Goal: Entertainment & Leisure: Consume media (video, audio)

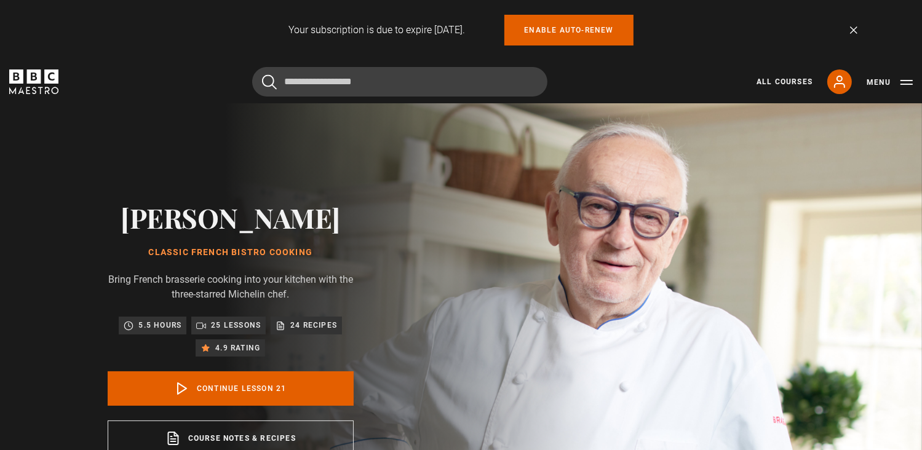
click at [34, 86] on icon "BBC Maestro" at bounding box center [33, 82] width 49 height 25
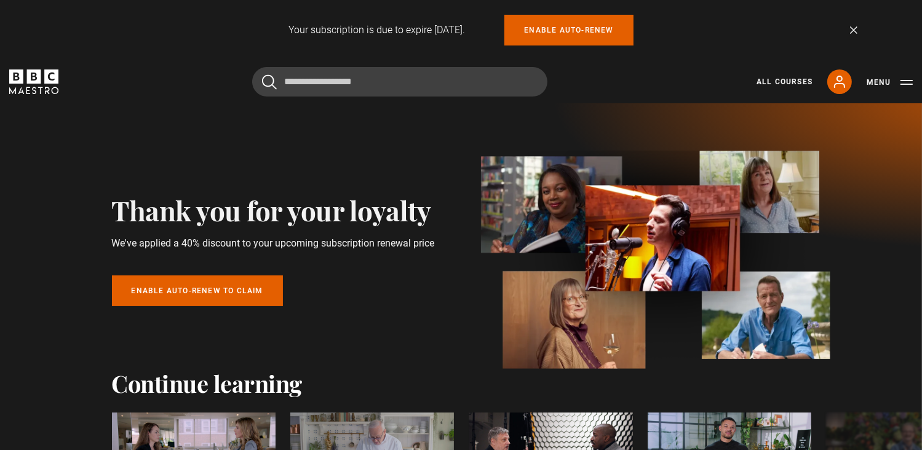
scroll to position [26, 0]
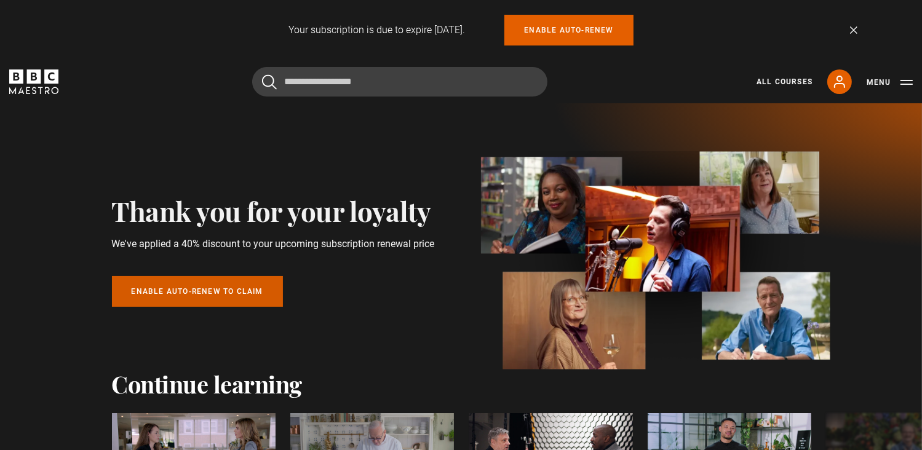
click at [261, 295] on link "Enable auto-renew to claim" at bounding box center [197, 291] width 171 height 31
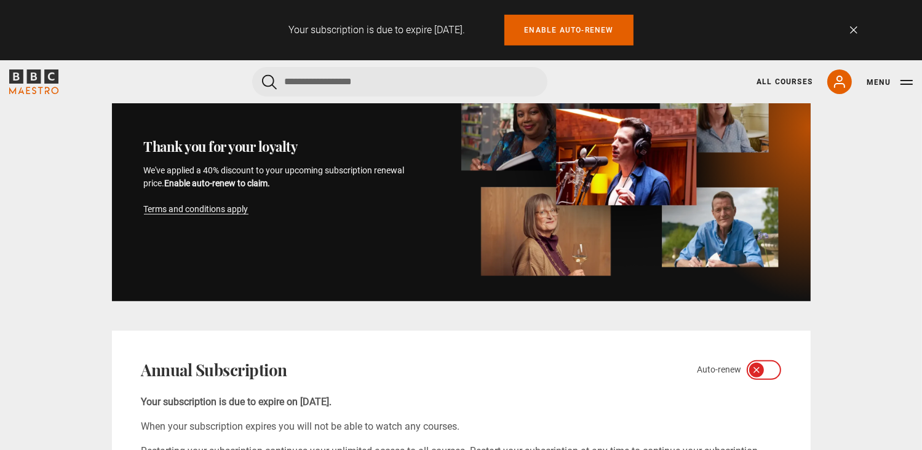
scroll to position [561, 0]
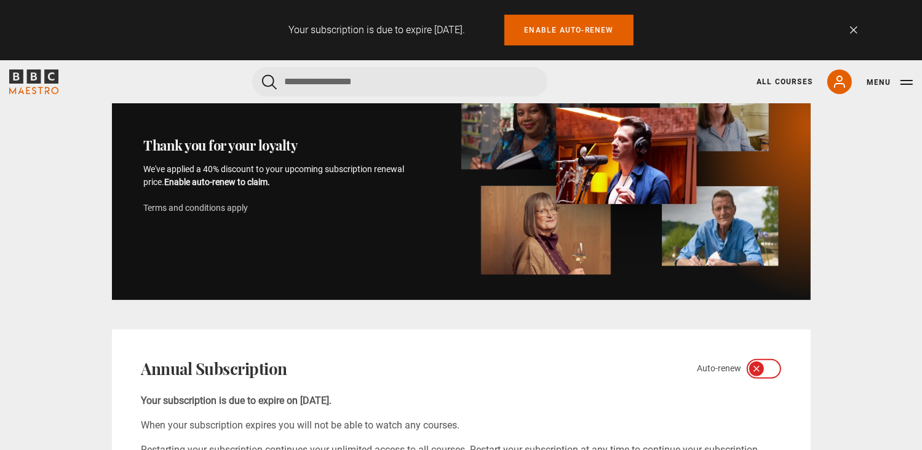
click at [228, 209] on link "Terms and conditions apply" at bounding box center [196, 208] width 105 height 10
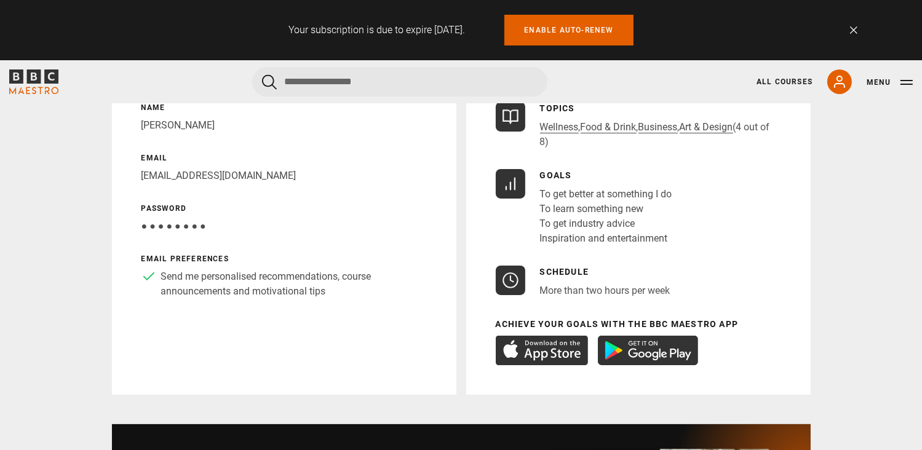
scroll to position [0, 0]
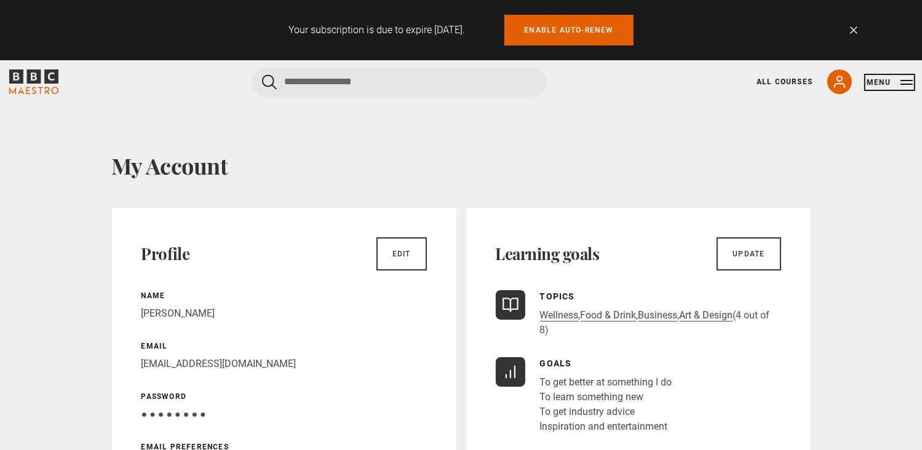
click at [906, 88] on button "Menu" at bounding box center [890, 82] width 46 height 12
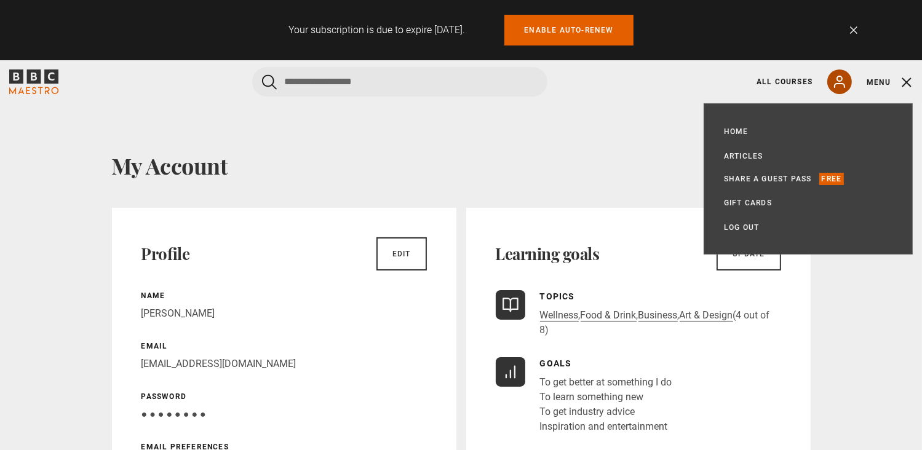
click at [835, 76] on icon at bounding box center [839, 81] width 15 height 15
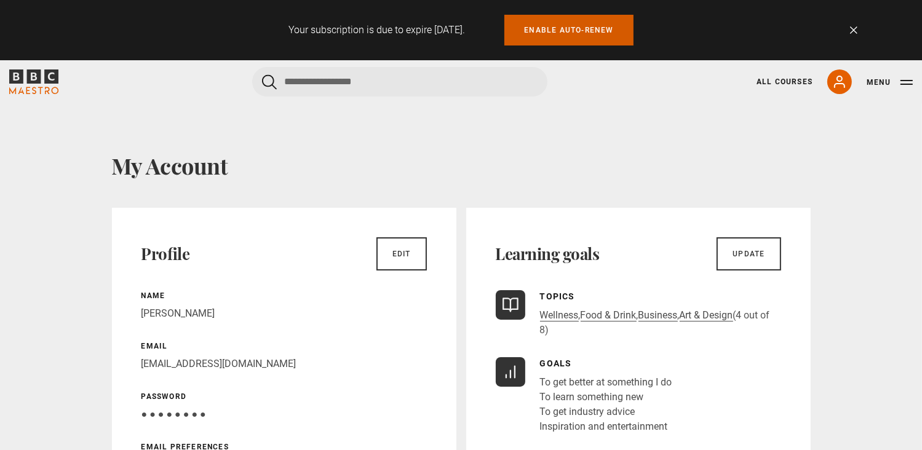
click at [550, 33] on link "Enable auto-renew" at bounding box center [568, 30] width 129 height 31
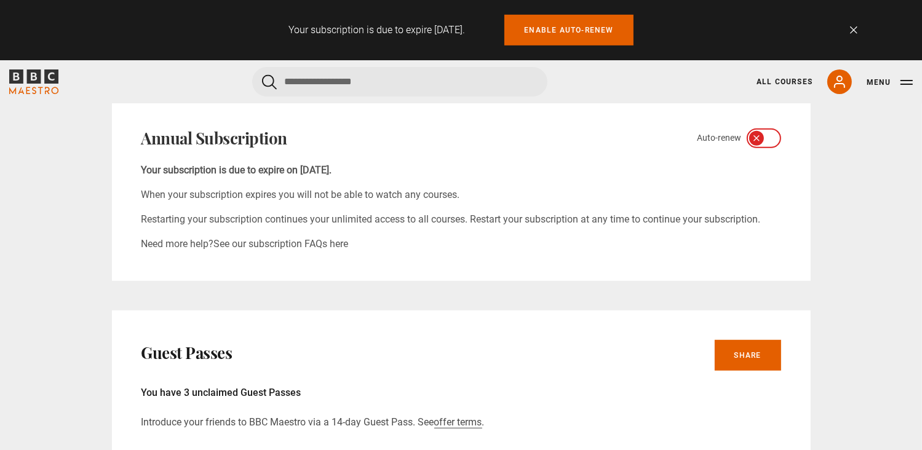
click at [757, 140] on icon at bounding box center [757, 138] width 10 height 10
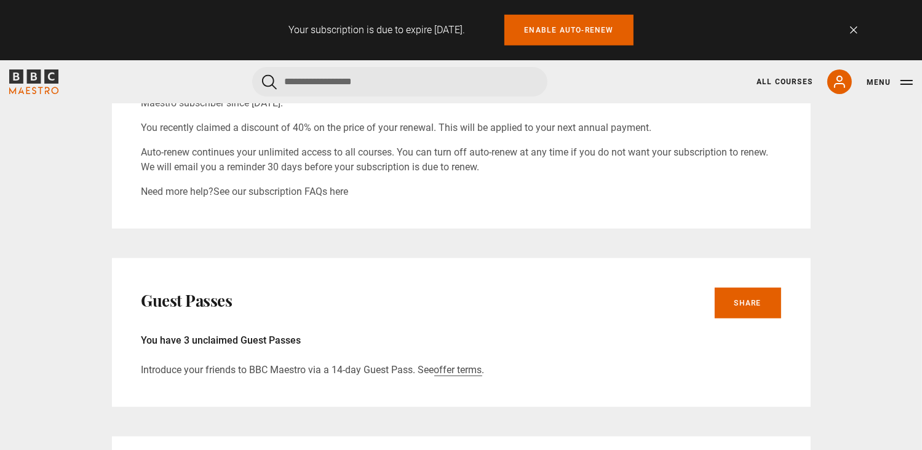
scroll to position [928, 0]
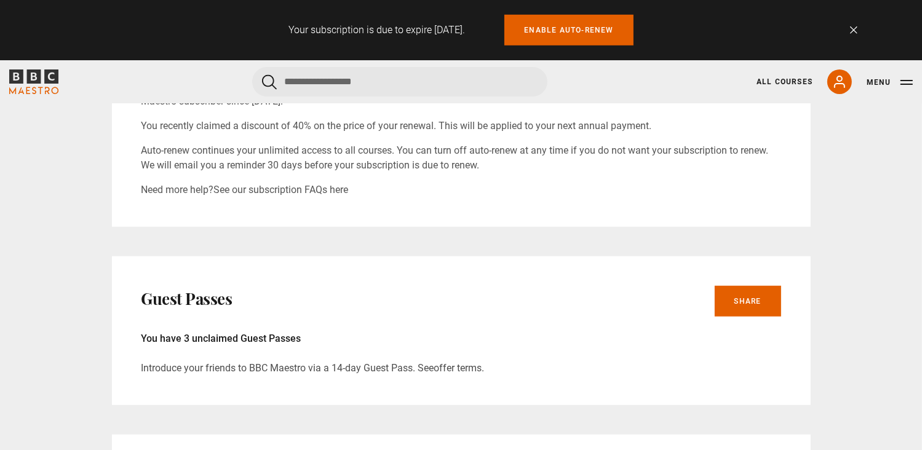
click at [456, 371] on link "offer terms" at bounding box center [458, 368] width 48 height 12
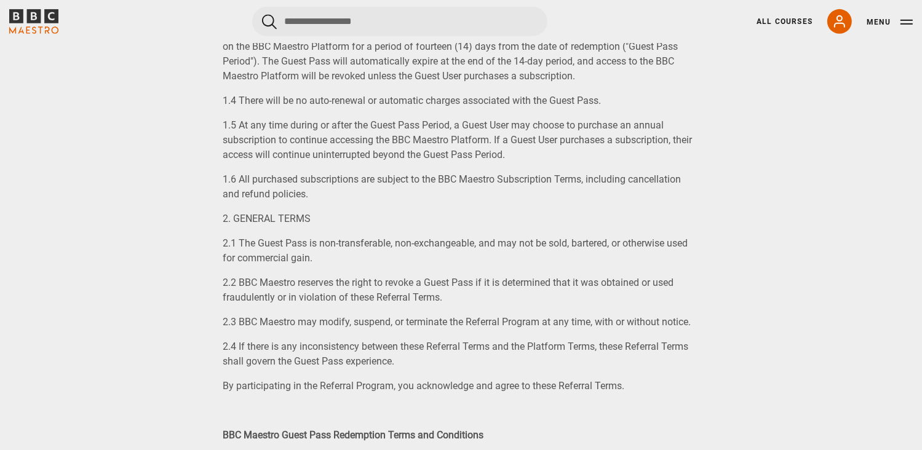
scroll to position [627, 0]
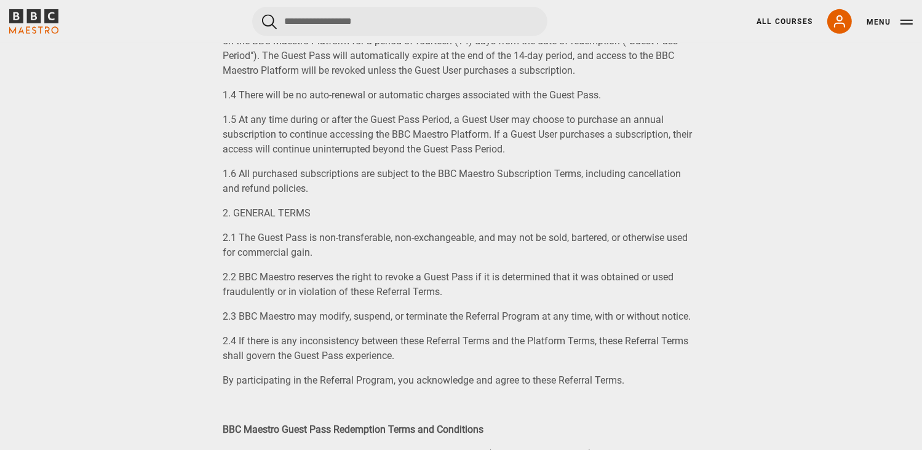
click at [45, 23] on icon "BBC Maestro" at bounding box center [33, 21] width 49 height 25
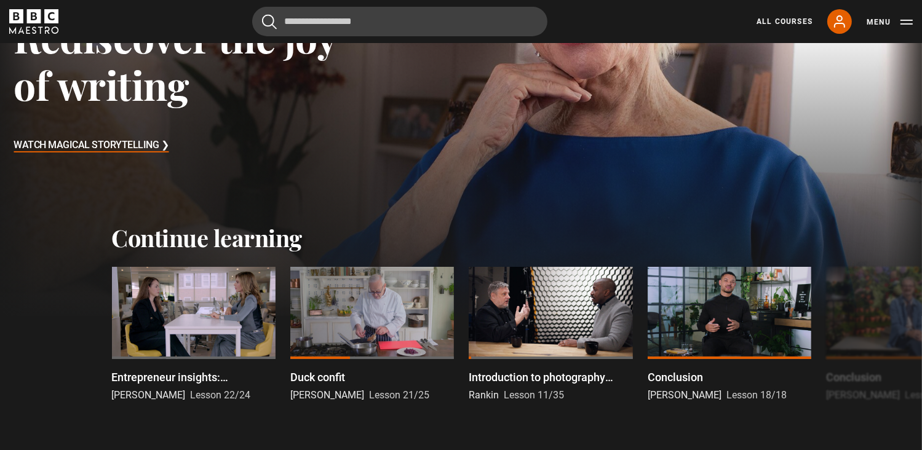
scroll to position [220, 0]
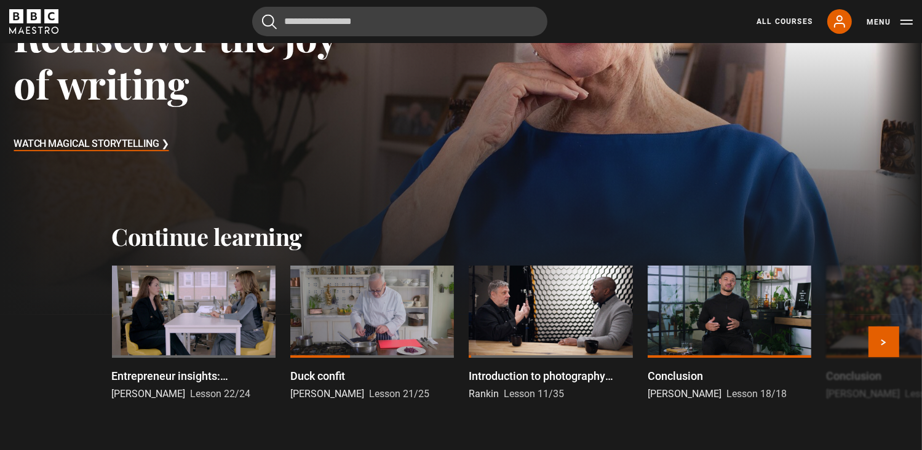
click at [234, 291] on div at bounding box center [194, 312] width 164 height 92
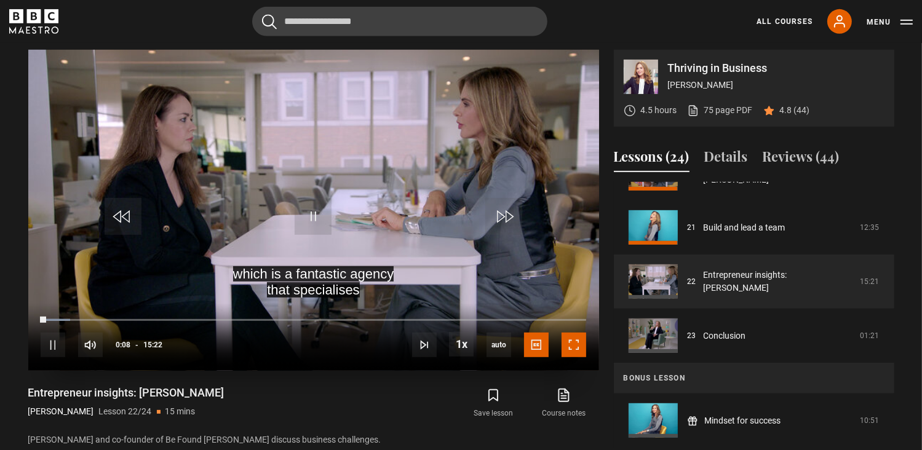
click at [573, 349] on span "Video Player" at bounding box center [574, 345] width 25 height 25
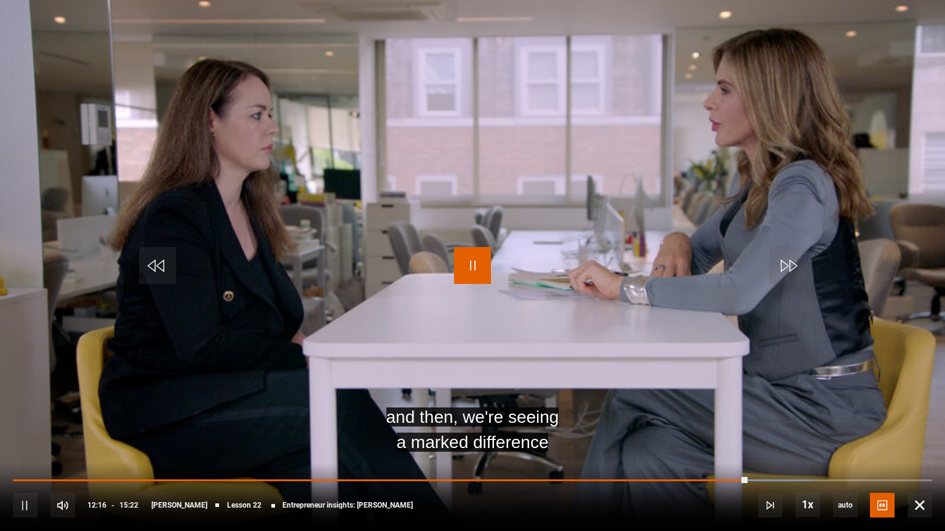
click at [476, 263] on span "Video Player" at bounding box center [472, 265] width 37 height 37
click at [479, 263] on span "Video Player" at bounding box center [472, 265] width 37 height 37
click at [485, 267] on span "Video Player" at bounding box center [472, 265] width 37 height 37
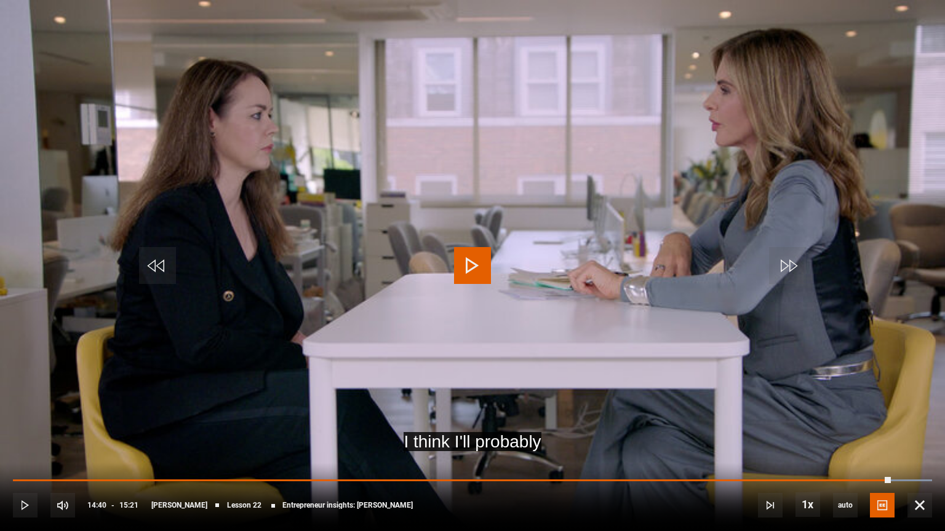
click at [485, 267] on span "Video Player" at bounding box center [472, 265] width 37 height 37
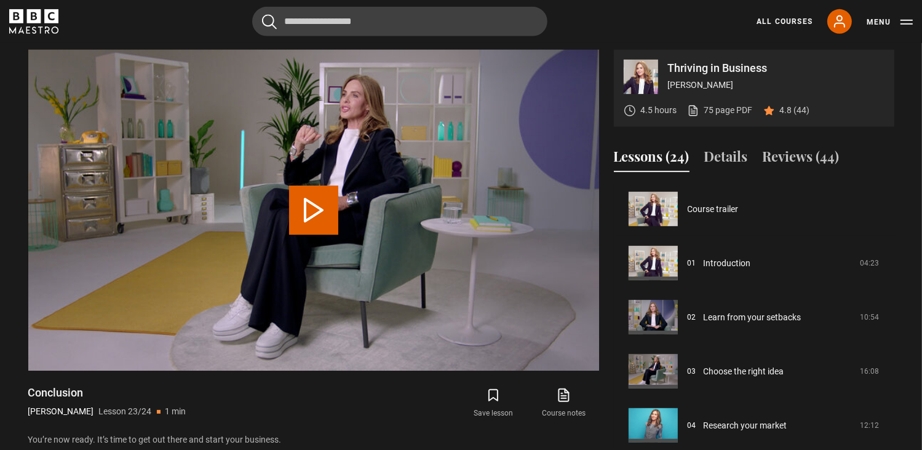
scroll to position [1118, 0]
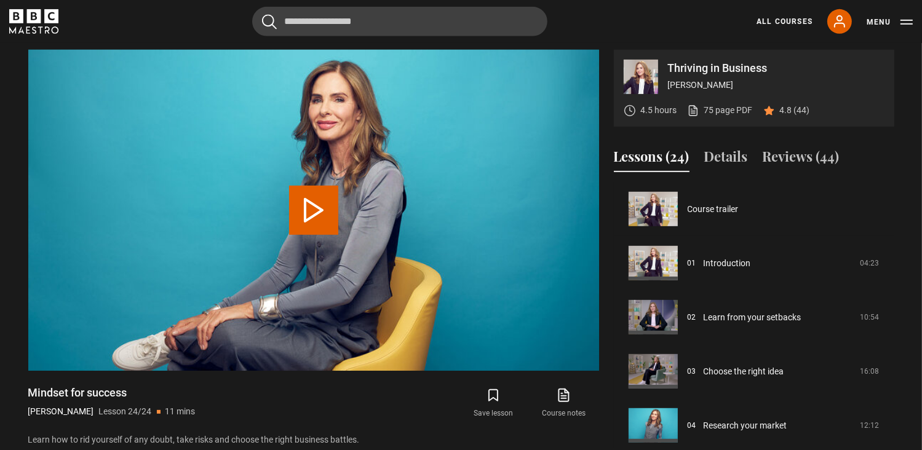
scroll to position [1118, 0]
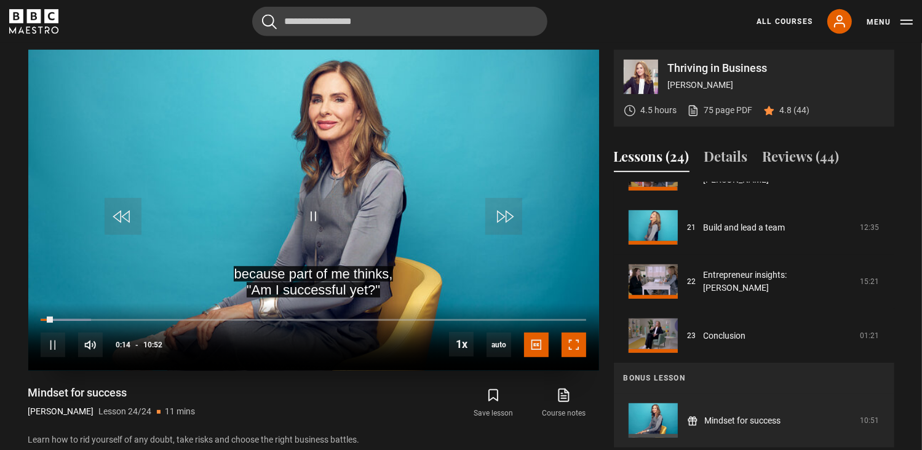
click at [580, 346] on span "Video Player" at bounding box center [574, 345] width 25 height 25
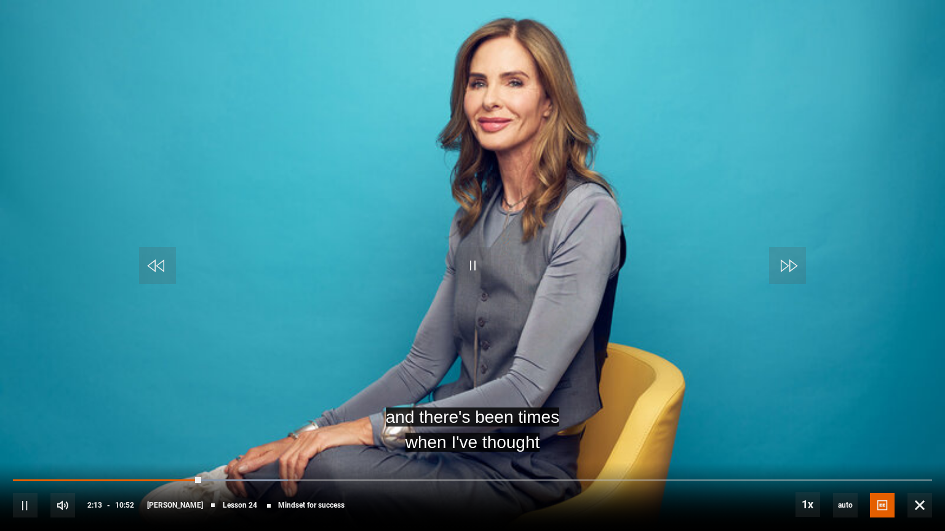
click at [90, 450] on div "10s Skip Back 10 seconds Pause 10s Skip Forward 10 seconds Loaded : 29.91% 00:5…" at bounding box center [472, 497] width 945 height 68
drag, startPoint x: 90, startPoint y: 482, endPoint x: 98, endPoint y: 477, distance: 9.9
click at [98, 450] on div "10s Skip Back 10 seconds Pause 10s Skip Forward 10 seconds Loaded : 29.91% 00:5…" at bounding box center [472, 497] width 945 height 68
click at [98, 450] on div "10s Skip Back 10 seconds Pause 10s Skip Forward 10 seconds Loaded : 29.91% 01:0…" at bounding box center [472, 497] width 945 height 68
drag, startPoint x: 205, startPoint y: 482, endPoint x: 115, endPoint y: 489, distance: 90.1
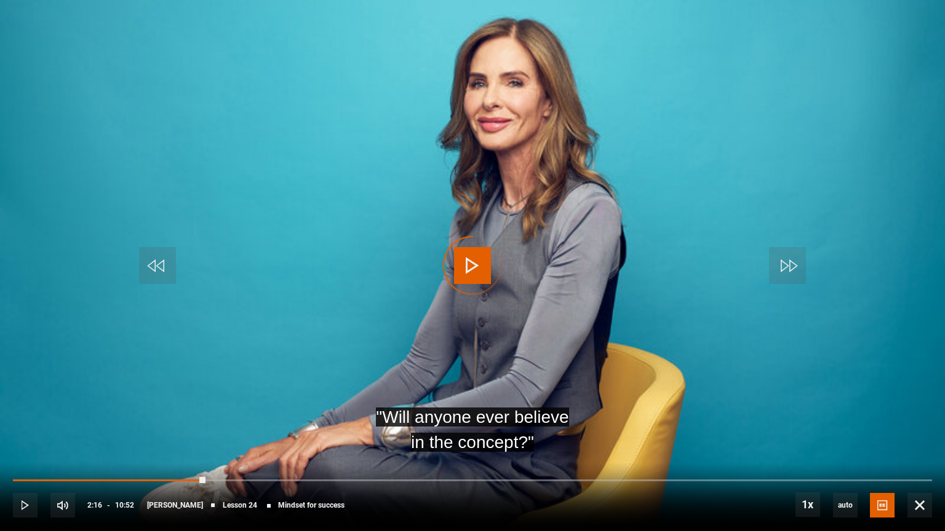
click at [115, 450] on div "10s Skip Back 10 seconds Play 10s Skip Forward 10 seconds Loaded : 0.00% 01:53 …" at bounding box center [472, 497] width 945 height 68
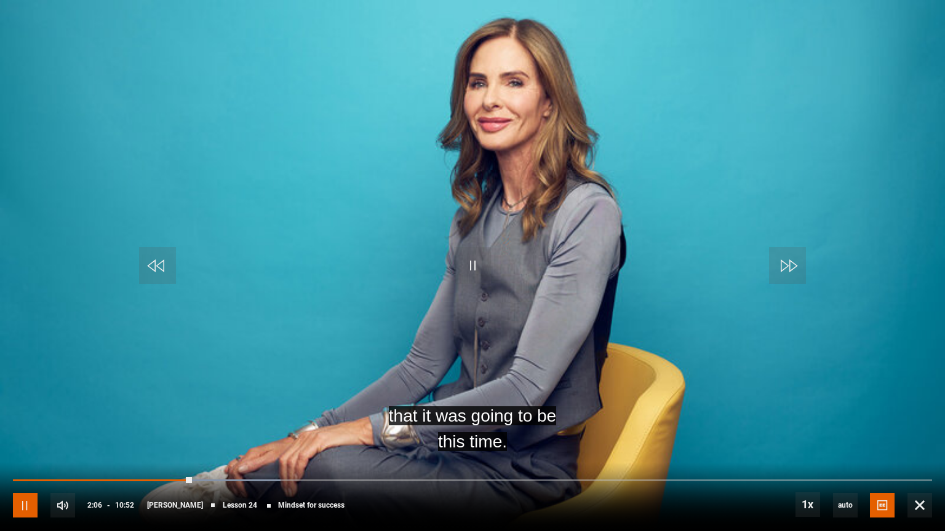
click at [17, 450] on span "Video Player" at bounding box center [25, 505] width 25 height 25
click at [459, 256] on span "Video Player" at bounding box center [472, 265] width 37 height 37
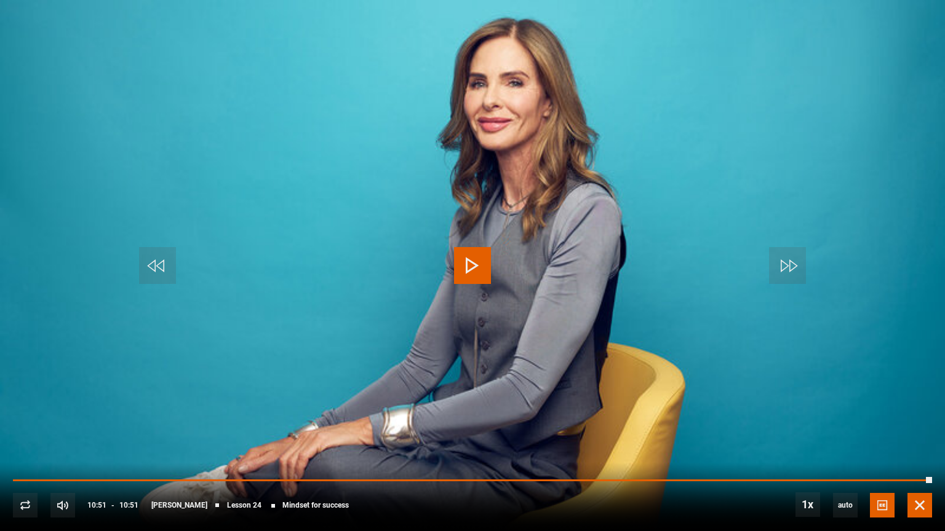
click at [921, 450] on span "Video Player" at bounding box center [919, 505] width 25 height 25
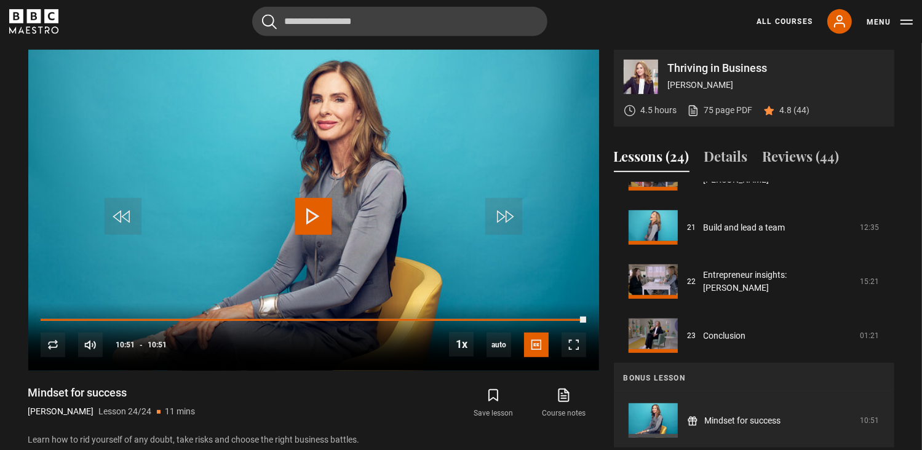
click at [27, 19] on icon "BBC Maestro" at bounding box center [34, 16] width 14 height 14
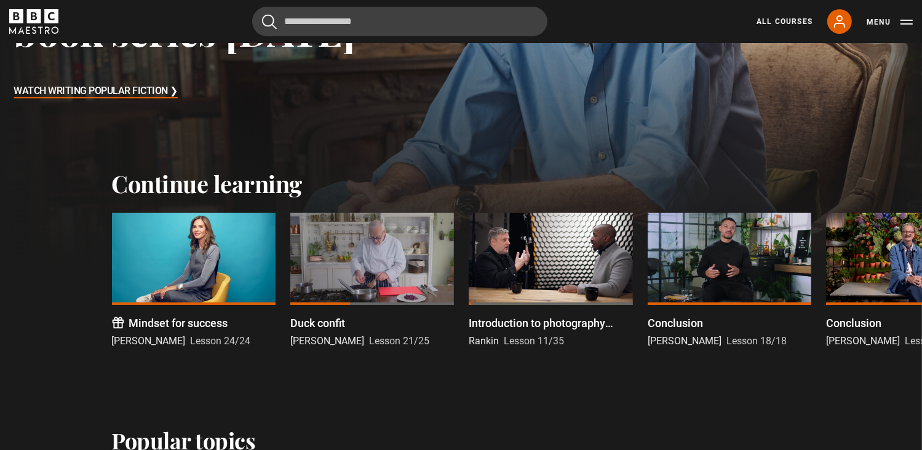
click at [337, 241] on div at bounding box center [372, 259] width 164 height 92
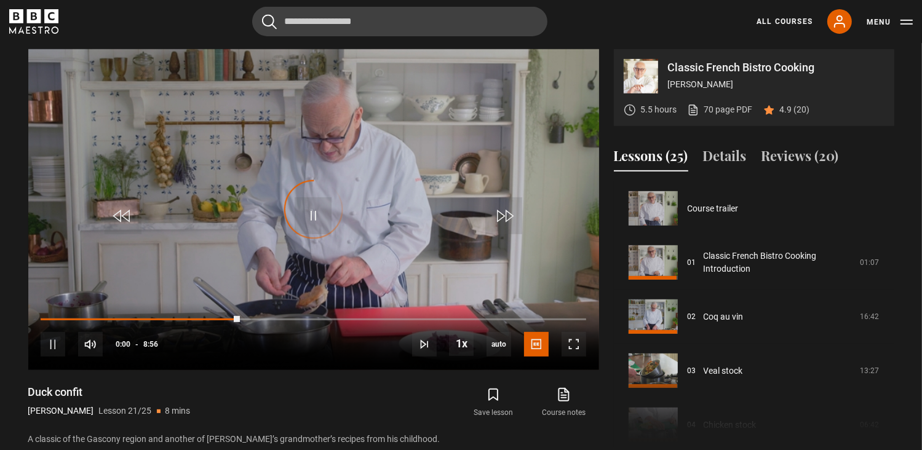
scroll to position [1083, 0]
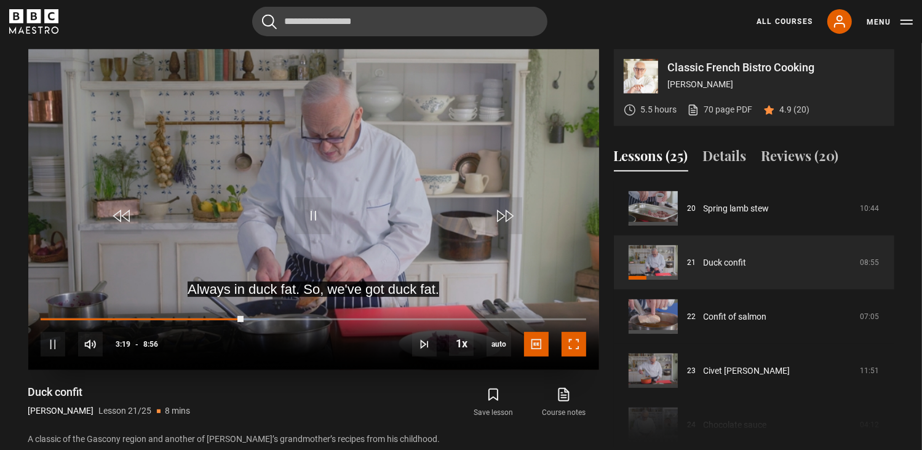
click at [579, 344] on span "Video Player" at bounding box center [574, 344] width 25 height 25
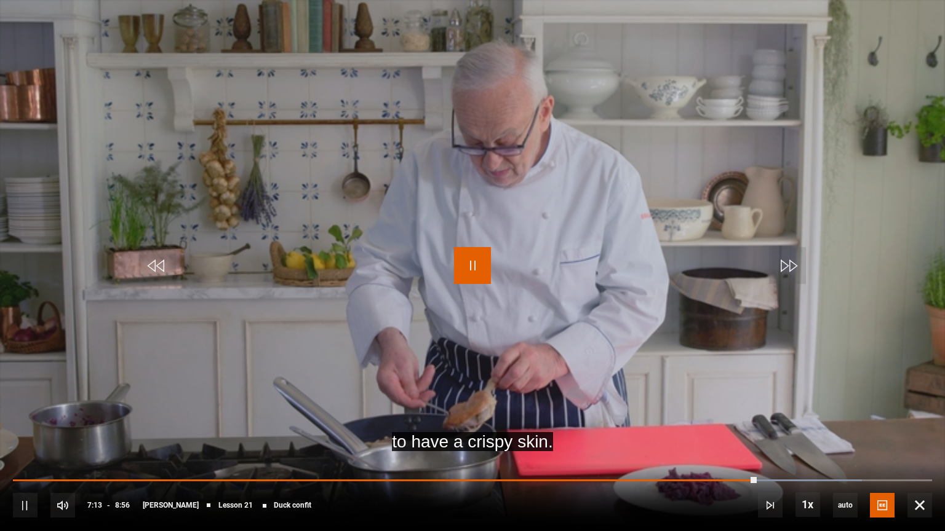
click at [474, 282] on span "Video Player" at bounding box center [472, 265] width 37 height 37
click at [468, 263] on span "Video Player" at bounding box center [472, 265] width 37 height 37
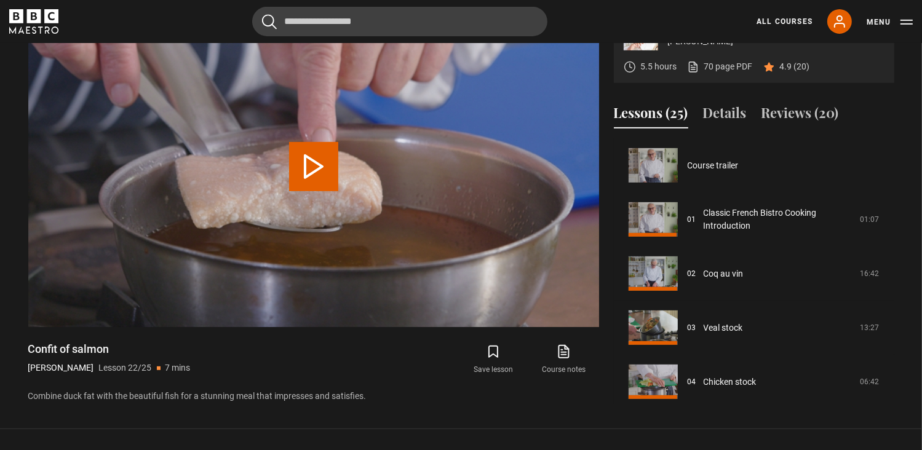
scroll to position [1137, 0]
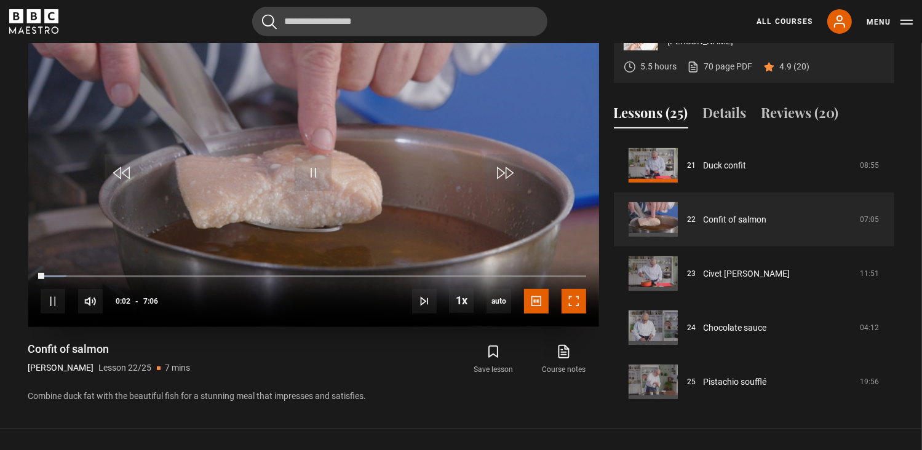
click at [571, 304] on span "Video Player" at bounding box center [574, 301] width 25 height 25
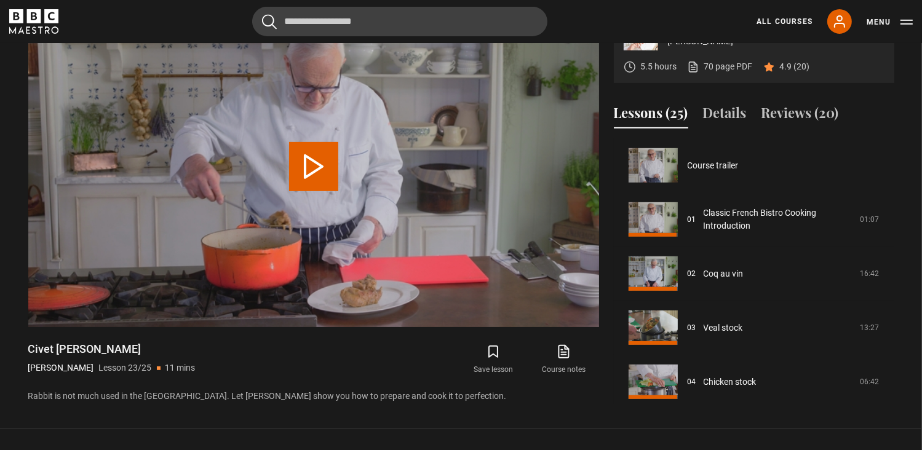
scroll to position [1142, 0]
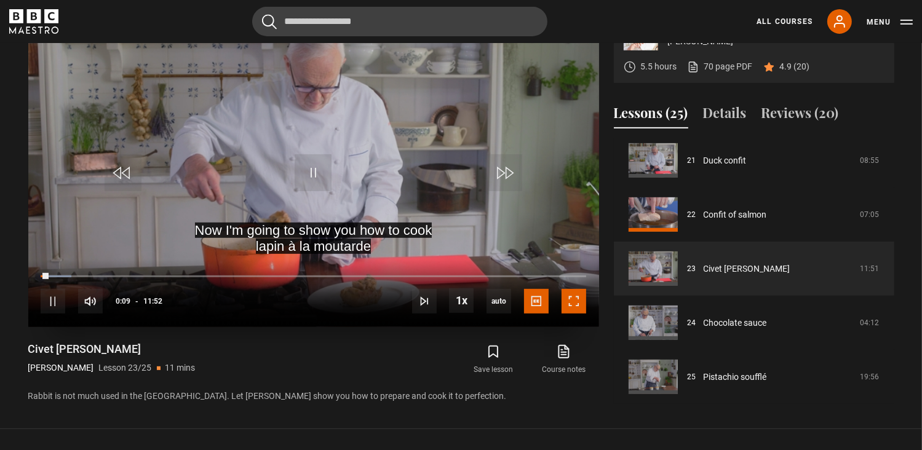
click at [576, 304] on span "Video Player" at bounding box center [574, 301] width 25 height 25
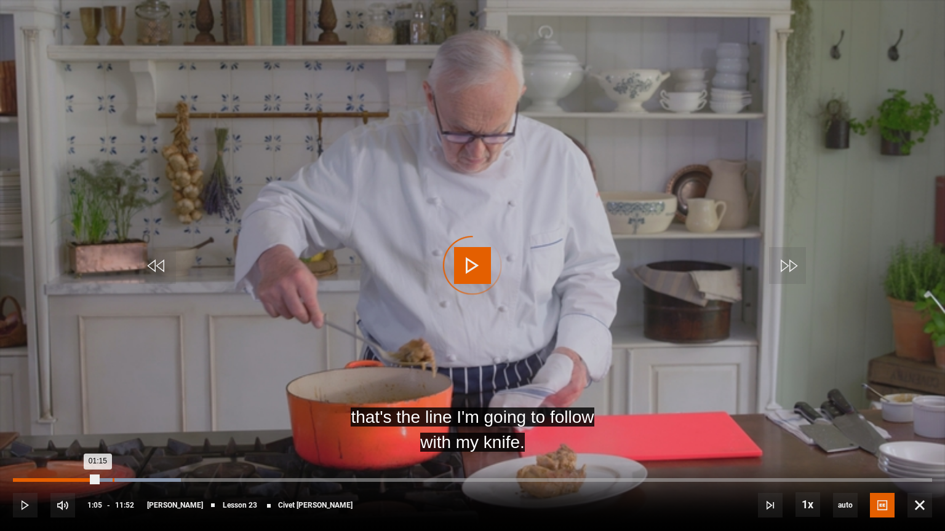
drag, startPoint x: 98, startPoint y: 477, endPoint x: 113, endPoint y: 479, distance: 15.5
click at [113, 450] on div "Loaded : 18.26% 01:17 01:15" at bounding box center [472, 481] width 919 height 4
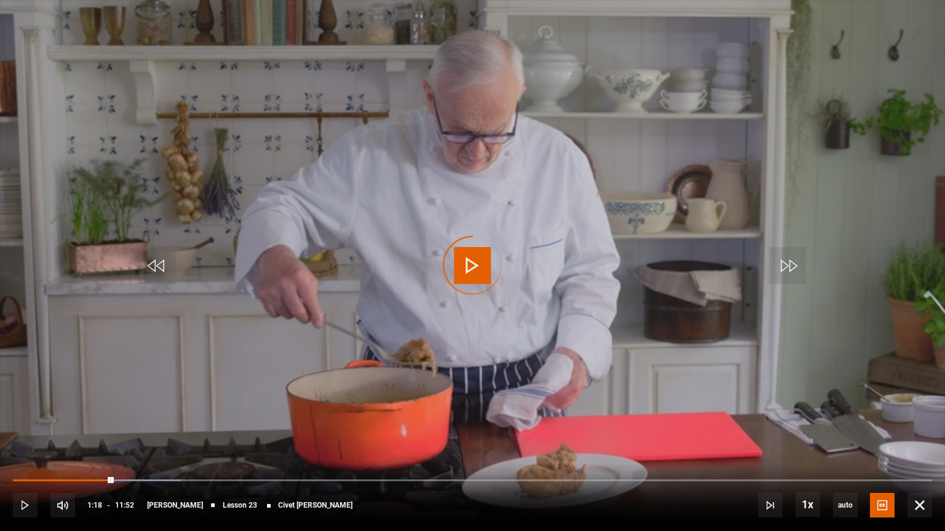
drag, startPoint x: 113, startPoint y: 479, endPoint x: 147, endPoint y: 483, distance: 34.1
click at [147, 450] on div "10s Skip Back 10 seconds Play 10s Skip Forward 10 seconds Loaded : 18.26% 01:33…" at bounding box center [472, 497] width 945 height 68
drag, startPoint x: 149, startPoint y: 480, endPoint x: 175, endPoint y: 483, distance: 26.0
click at [175, 450] on div "10s Skip Back 10 seconds Play 10s Skip Forward 10 seconds Loaded : 21.07% 02:02…" at bounding box center [472, 497] width 945 height 68
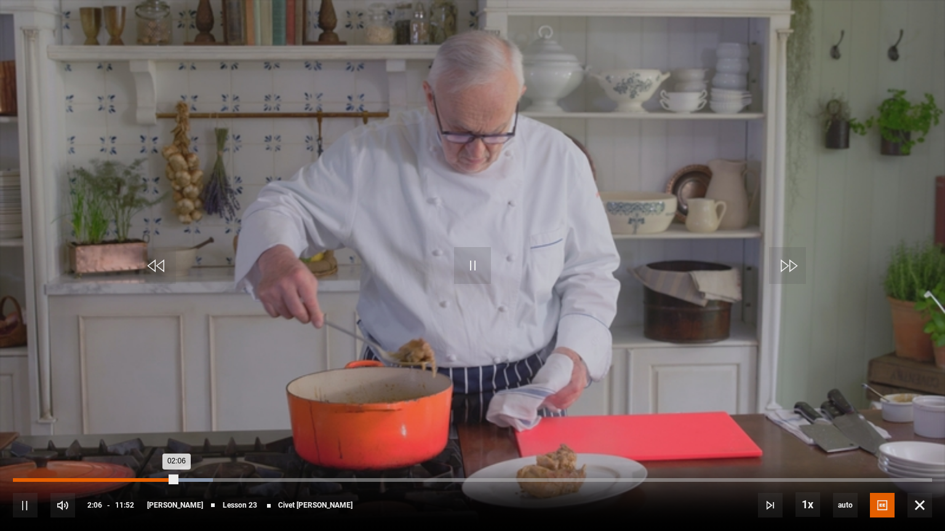
drag, startPoint x: 175, startPoint y: 483, endPoint x: 215, endPoint y: 486, distance: 40.1
click at [215, 450] on div "10s Skip Back 10 seconds Pause 10s Skip Forward 10 seconds Loaded : 21.77% 02:0…" at bounding box center [472, 497] width 945 height 68
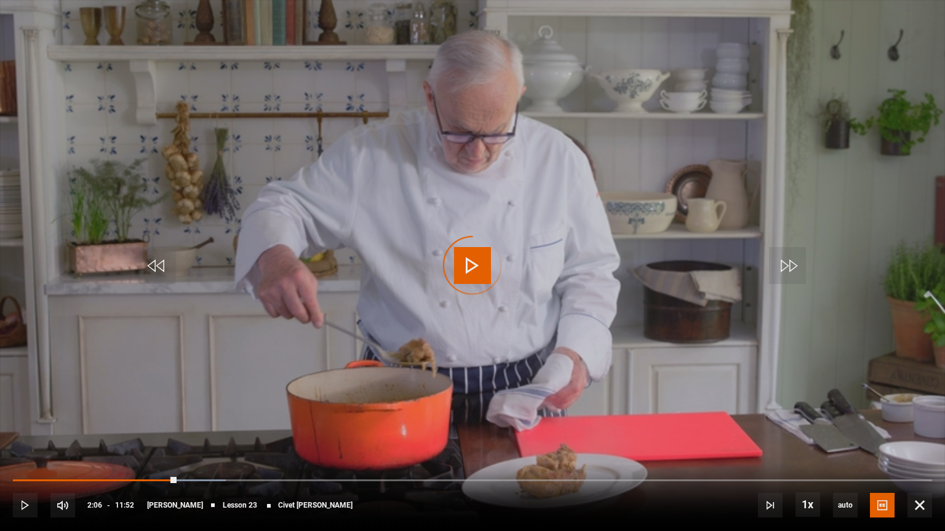
drag, startPoint x: 177, startPoint y: 477, endPoint x: 231, endPoint y: 483, distance: 55.0
click at [231, 450] on div "10s Skip Back 10 seconds Play 10s Skip Forward 10 seconds Loaded : 23.17% 02:44…" at bounding box center [472, 497] width 945 height 68
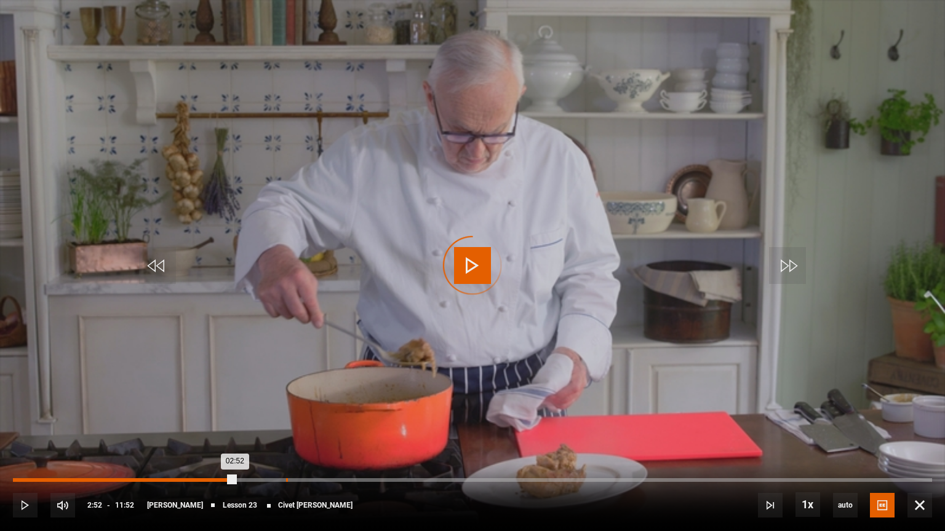
drag, startPoint x: 234, startPoint y: 482, endPoint x: 286, endPoint y: 481, distance: 51.7
click at [286, 450] on div "Loaded : 0.00% 03:31 02:52" at bounding box center [472, 481] width 919 height 4
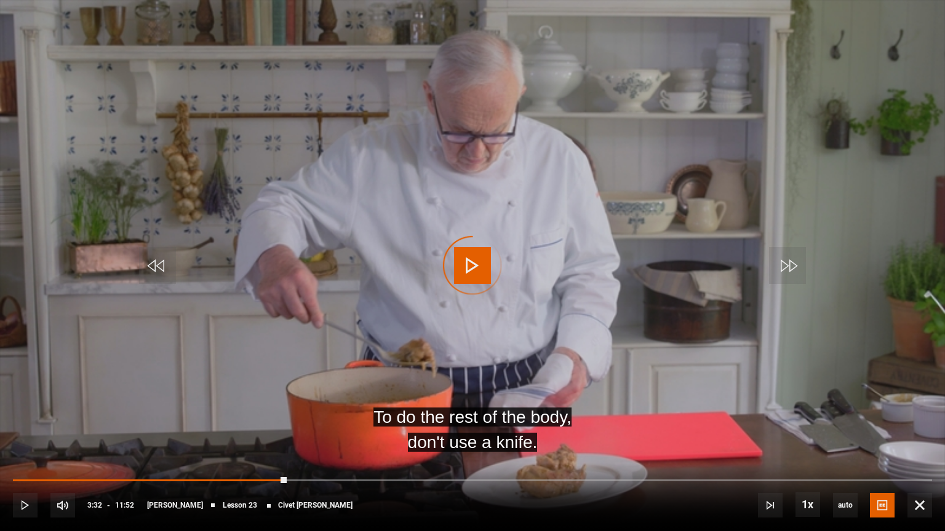
drag, startPoint x: 286, startPoint y: 481, endPoint x: 320, endPoint y: 476, distance: 34.9
click at [320, 450] on div "10s Skip Back 10 seconds Play 10s Skip Forward 10 seconds Loaded : 0.00% 03:58 …" at bounding box center [472, 497] width 945 height 68
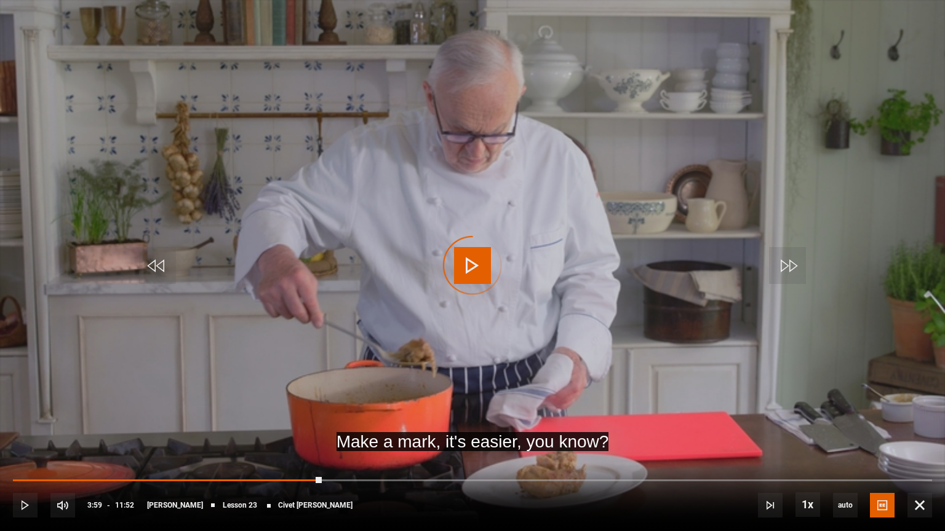
drag, startPoint x: 321, startPoint y: 477, endPoint x: 367, endPoint y: 478, distance: 45.5
click at [367, 450] on div "10s Skip Back 10 seconds Play 10s Skip Forward 10 seconds Loaded : 0.00% 03:59 …" at bounding box center [472, 497] width 945 height 68
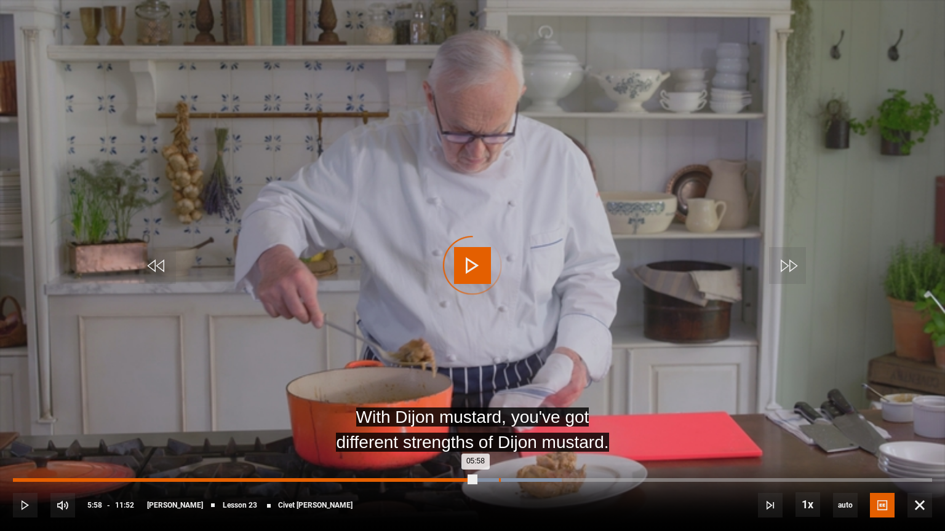
drag, startPoint x: 475, startPoint y: 480, endPoint x: 501, endPoint y: 480, distance: 26.5
click at [501, 450] on div "Loaded : 59.69% 06:16 05:58" at bounding box center [472, 481] width 919 height 4
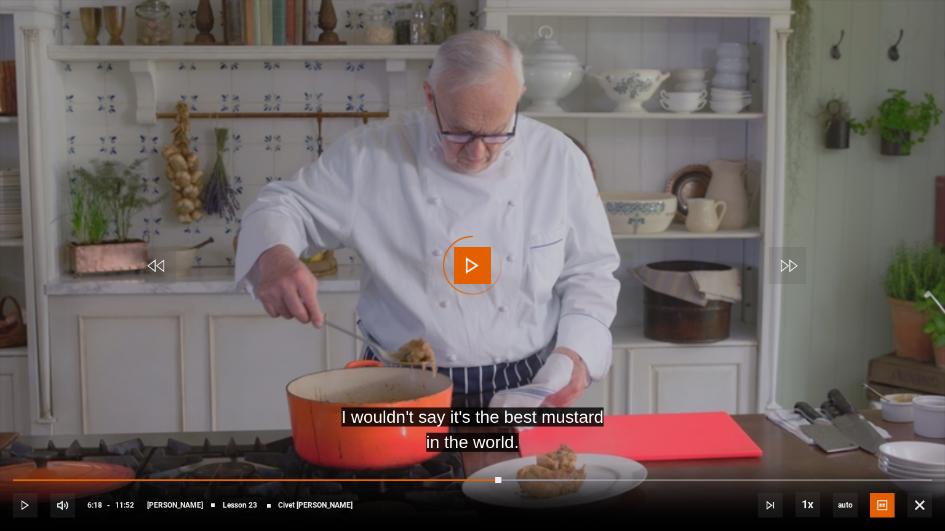
drag, startPoint x: 501, startPoint y: 480, endPoint x: 527, endPoint y: 482, distance: 25.9
click at [527, 450] on div "10s Skip Back 10 seconds Play 10s Skip Forward 10 seconds Loaded : 60.39% 06:26…" at bounding box center [472, 497] width 945 height 68
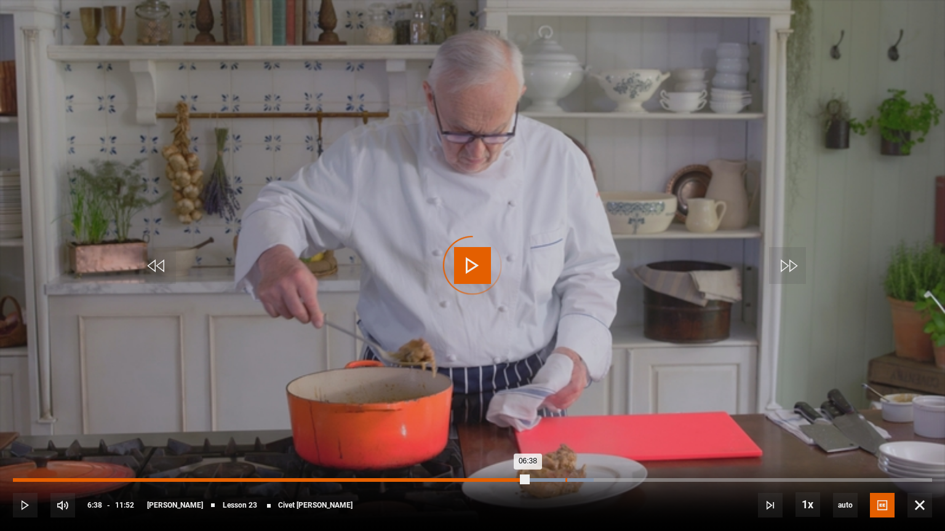
drag, startPoint x: 527, startPoint y: 482, endPoint x: 565, endPoint y: 478, distance: 38.4
click at [565, 450] on div "Loaded : 63.20% 07:07 06:38" at bounding box center [472, 481] width 919 height 4
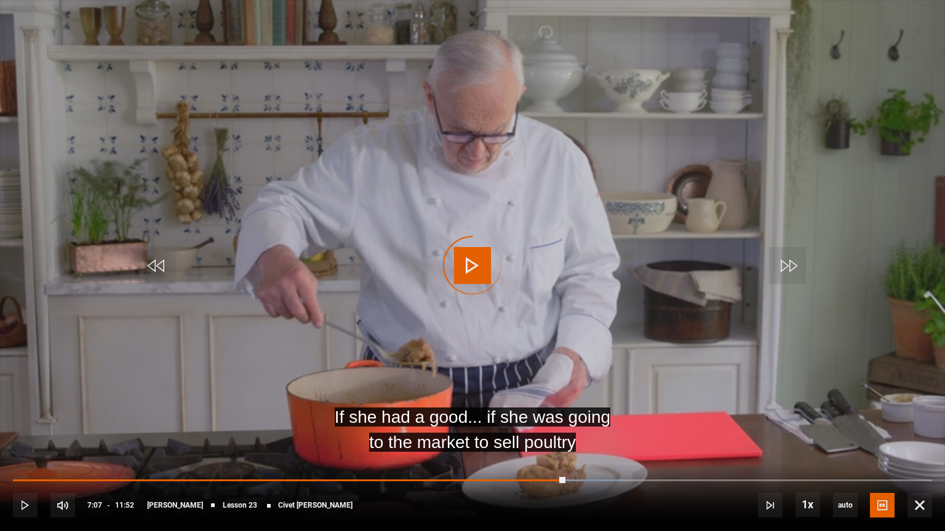
drag, startPoint x: 565, startPoint y: 478, endPoint x: 615, endPoint y: 477, distance: 49.8
click at [615, 450] on div "10s Skip Back 10 seconds Play 10s Skip Forward 10 seconds Loaded : 66.01% 07:07…" at bounding box center [472, 497] width 945 height 68
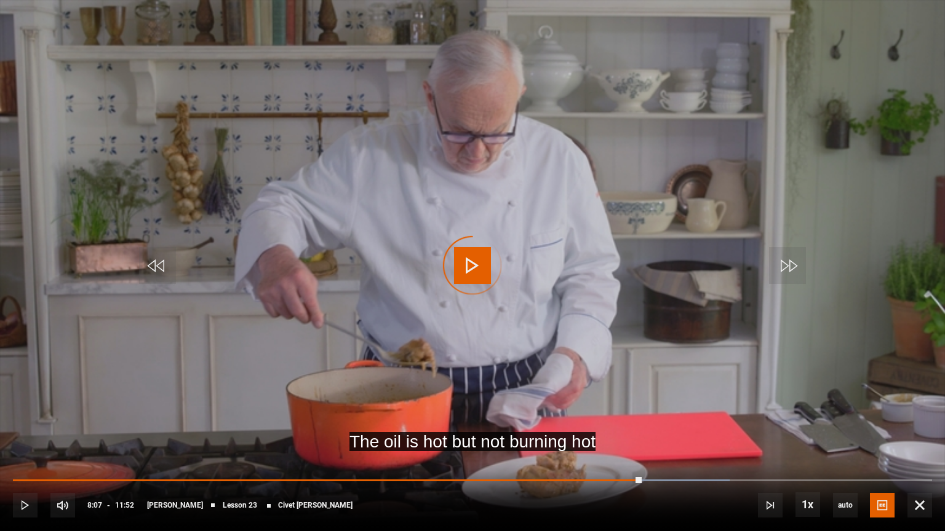
drag, startPoint x: 642, startPoint y: 477, endPoint x: 681, endPoint y: 477, distance: 39.4
click at [681, 450] on div "10s Skip Back 10 seconds Play 10s Skip Forward 10 seconds Loaded : 77.95% 08:07…" at bounding box center [472, 497] width 945 height 68
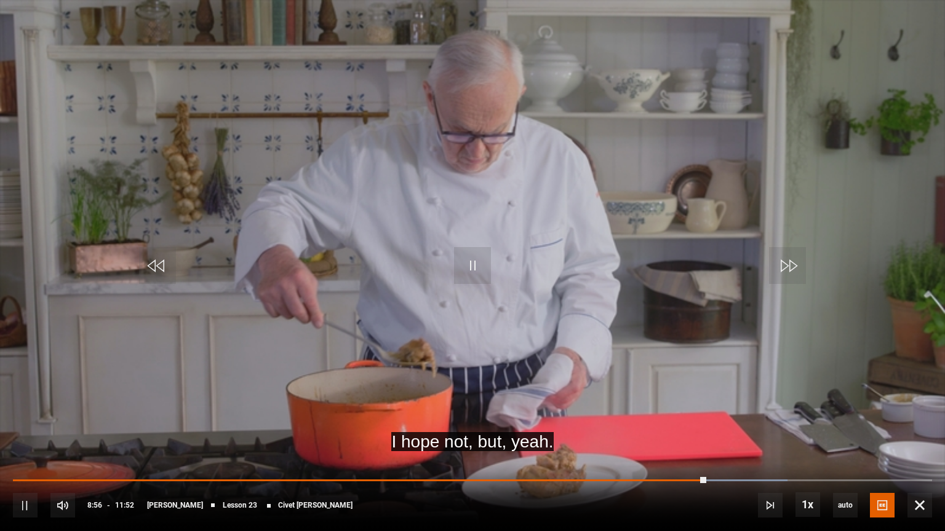
drag, startPoint x: 691, startPoint y: 477, endPoint x: 751, endPoint y: 482, distance: 59.9
click at [751, 450] on div "10s Skip Back 10 seconds Pause 10s Skip Forward 10 seconds Loaded : 84.27% 09:2…" at bounding box center [472, 497] width 945 height 68
drag, startPoint x: 709, startPoint y: 476, endPoint x: 754, endPoint y: 474, distance: 44.3
click at [754, 450] on div "10s Skip Back 10 seconds Pause 10s Skip Forward 10 seconds Loaded : 84.27% 09:0…" at bounding box center [472, 497] width 945 height 68
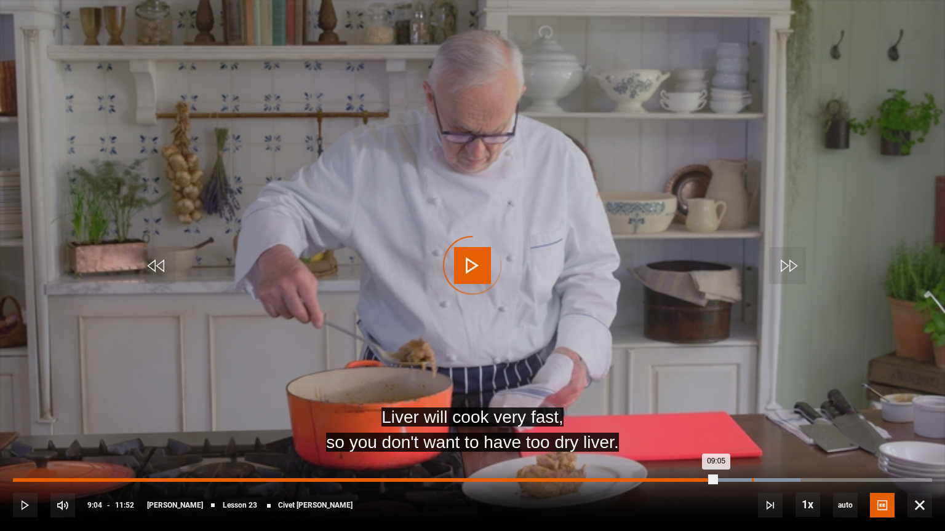
drag, startPoint x: 716, startPoint y: 479, endPoint x: 752, endPoint y: 479, distance: 35.7
click at [752, 450] on div "Loaded : 85.67% 09:32 09:05" at bounding box center [472, 481] width 919 height 4
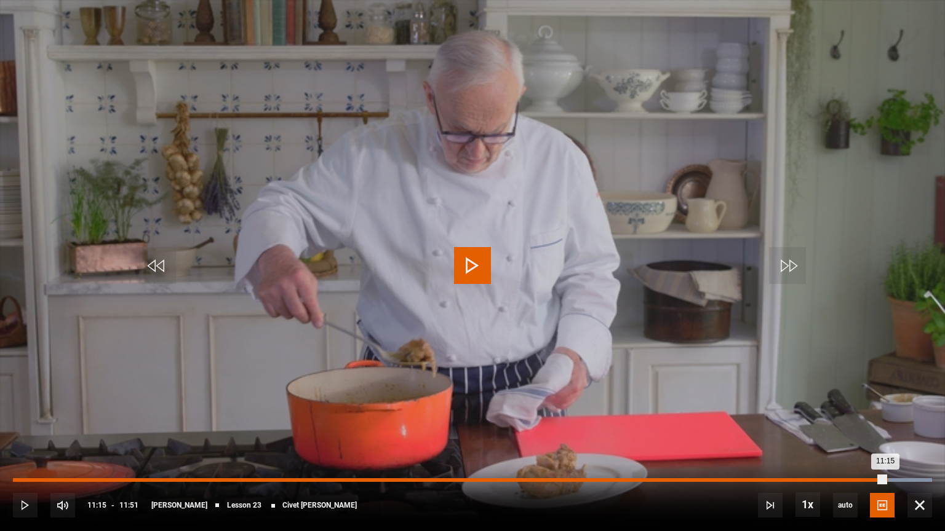
drag, startPoint x: 869, startPoint y: 478, endPoint x: 886, endPoint y: 478, distance: 17.8
click at [885, 450] on div "11:15" at bounding box center [449, 481] width 872 height 4
drag, startPoint x: 891, startPoint y: 478, endPoint x: 905, endPoint y: 479, distance: 14.8
click at [905, 450] on div "11:30" at bounding box center [459, 481] width 892 height 4
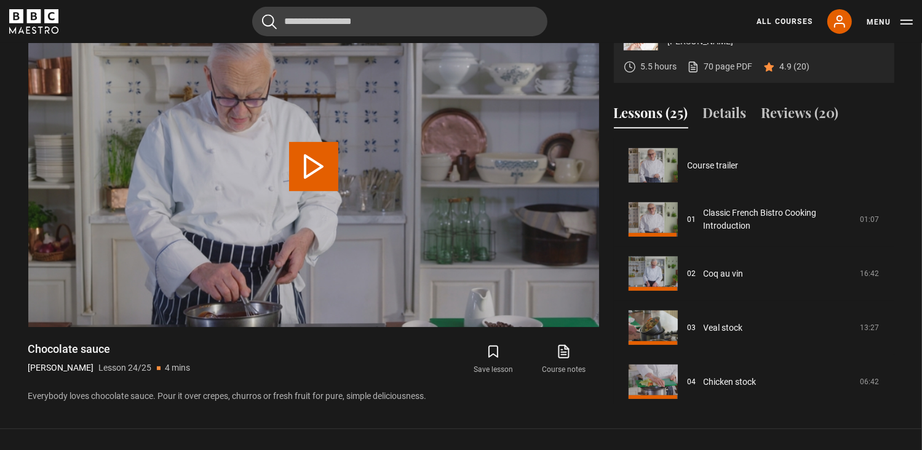
scroll to position [1142, 0]
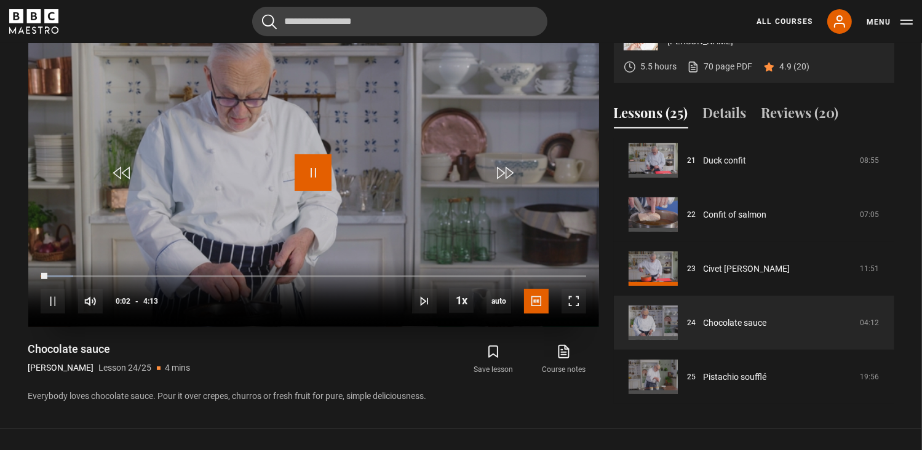
click at [310, 171] on span "Video Player" at bounding box center [313, 172] width 37 height 37
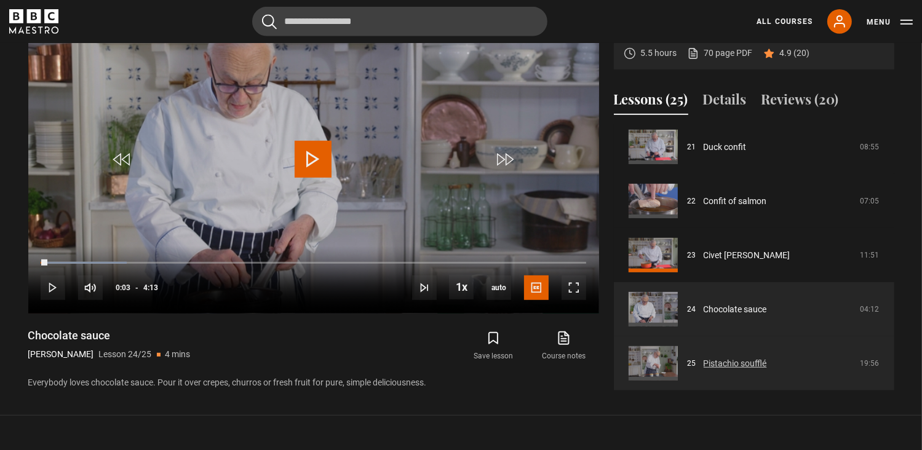
scroll to position [551, 0]
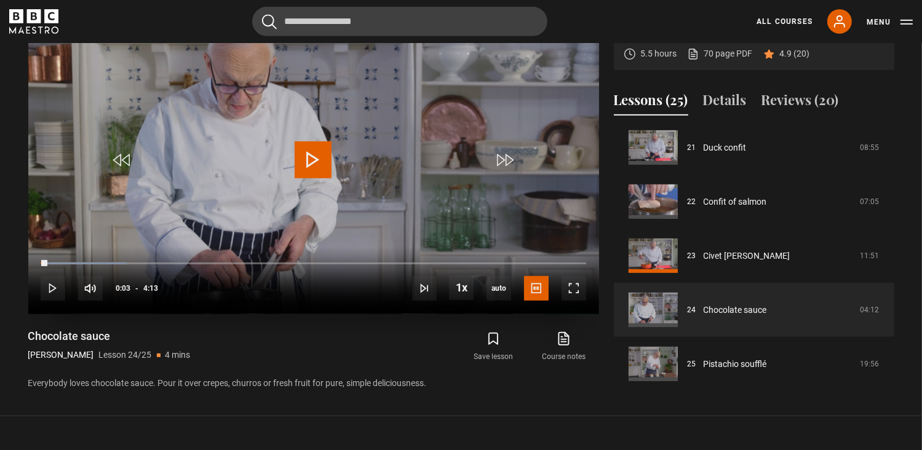
click at [305, 156] on span "Video Player" at bounding box center [313, 159] width 37 height 37
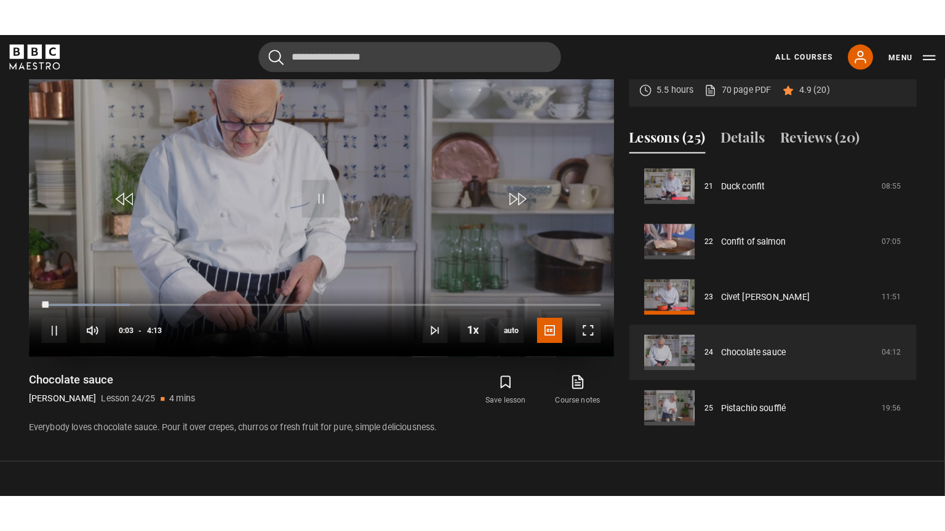
scroll to position [544, 0]
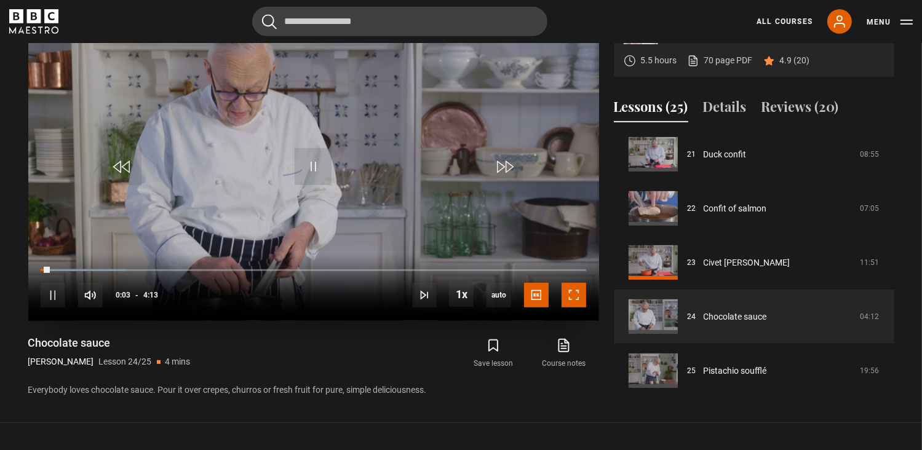
click at [571, 295] on span "Video Player" at bounding box center [574, 295] width 25 height 25
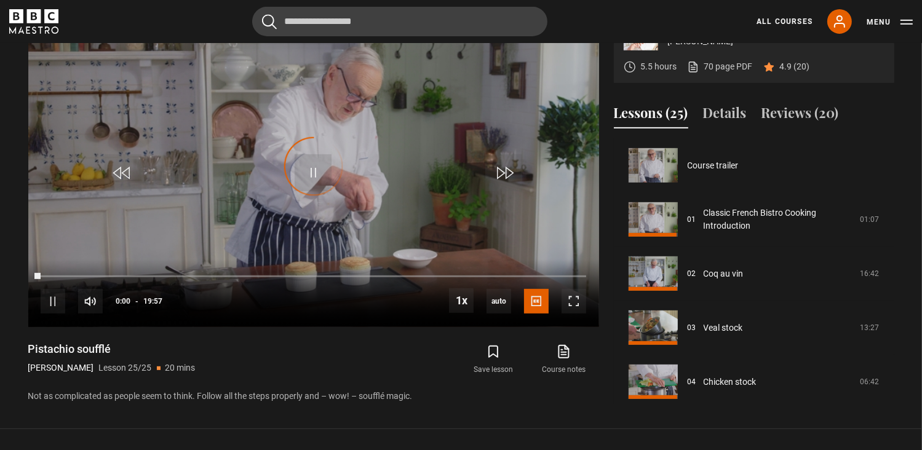
scroll to position [1142, 0]
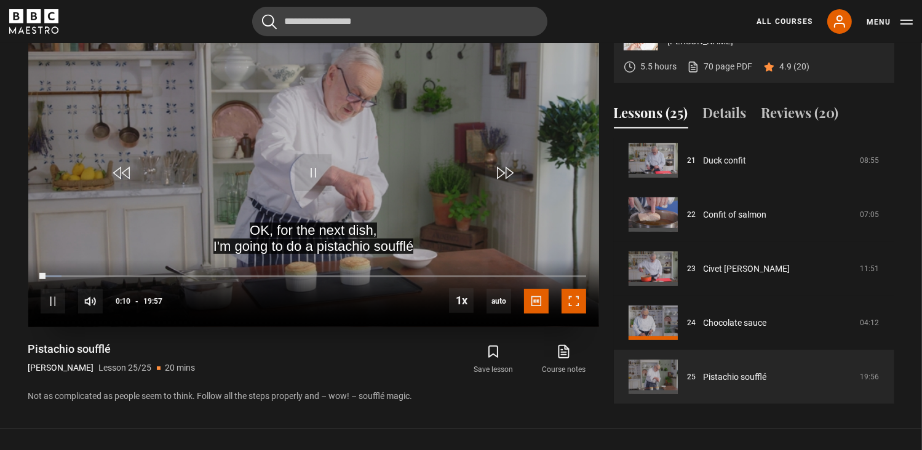
click at [573, 303] on span "Video Player" at bounding box center [574, 301] width 25 height 25
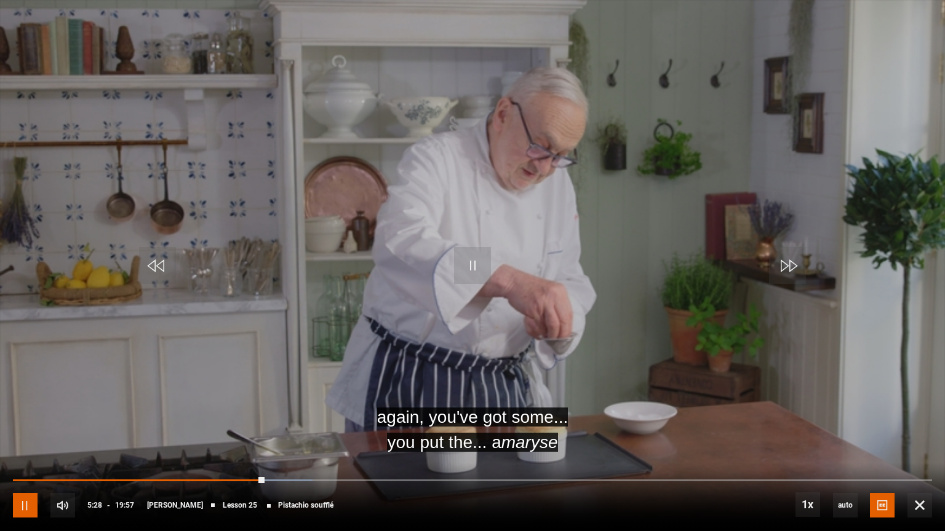
click at [27, 450] on span "Video Player" at bounding box center [25, 505] width 25 height 25
click at [460, 267] on span "Video Player" at bounding box center [472, 265] width 37 height 37
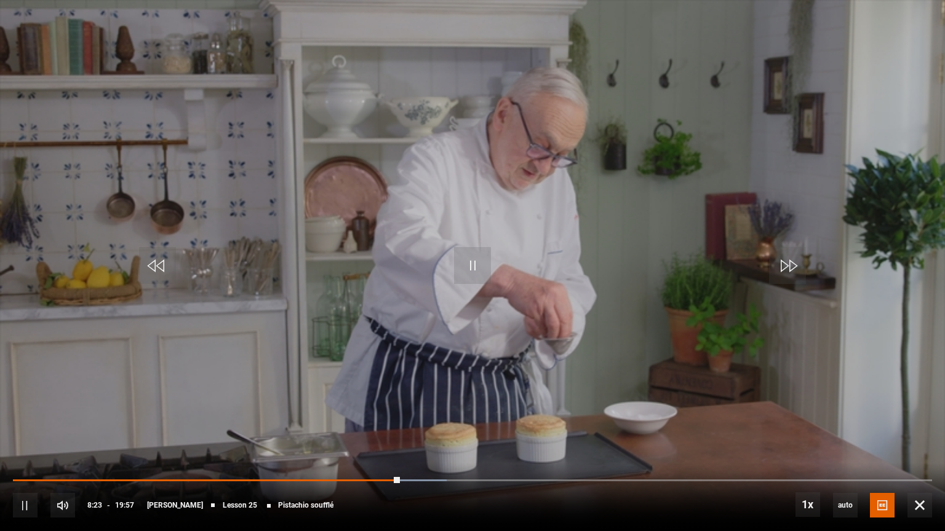
drag, startPoint x: 394, startPoint y: 479, endPoint x: 418, endPoint y: 482, distance: 24.8
drag, startPoint x: 418, startPoint y: 482, endPoint x: 354, endPoint y: 442, distance: 76.3
click at [354, 442] on video "Video Player" at bounding box center [472, 265] width 945 height 531
drag, startPoint x: 399, startPoint y: 481, endPoint x: 392, endPoint y: 448, distance: 33.3
click at [420, 450] on div "10s Skip Back 10 seconds Play 10s Skip Forward 10 seconds Loaded : 47.62% 08:53…" at bounding box center [472, 497] width 945 height 68
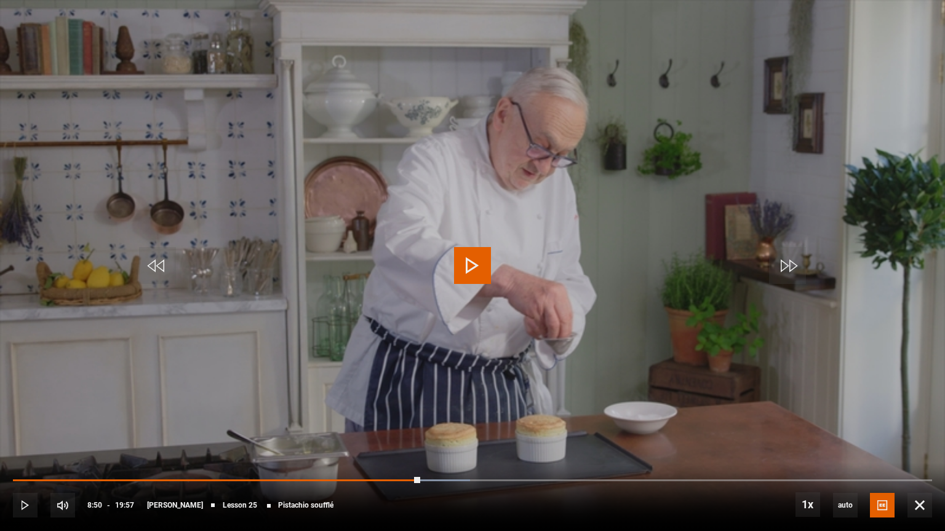
click at [482, 269] on span "Video Player" at bounding box center [472, 265] width 37 height 37
click at [472, 256] on span "Video Player" at bounding box center [472, 265] width 37 height 37
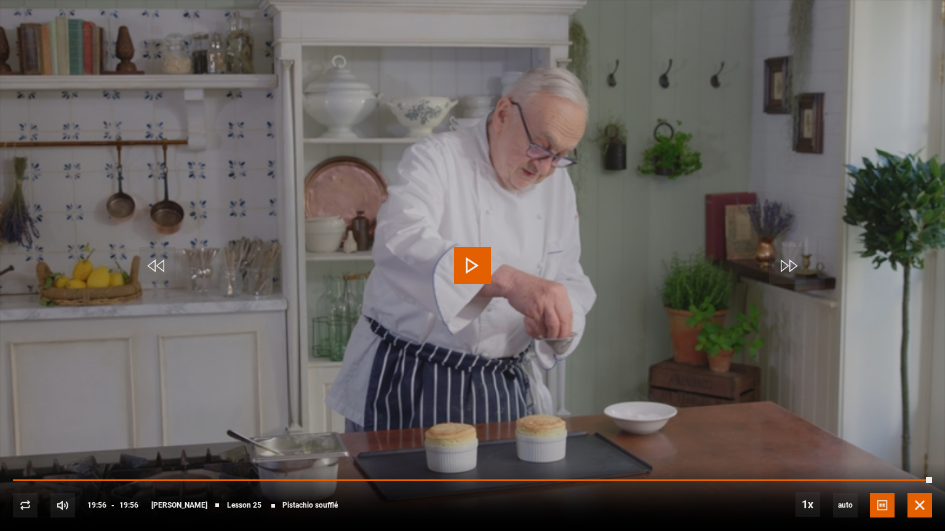
click at [918, 450] on span "Video Player" at bounding box center [919, 505] width 25 height 25
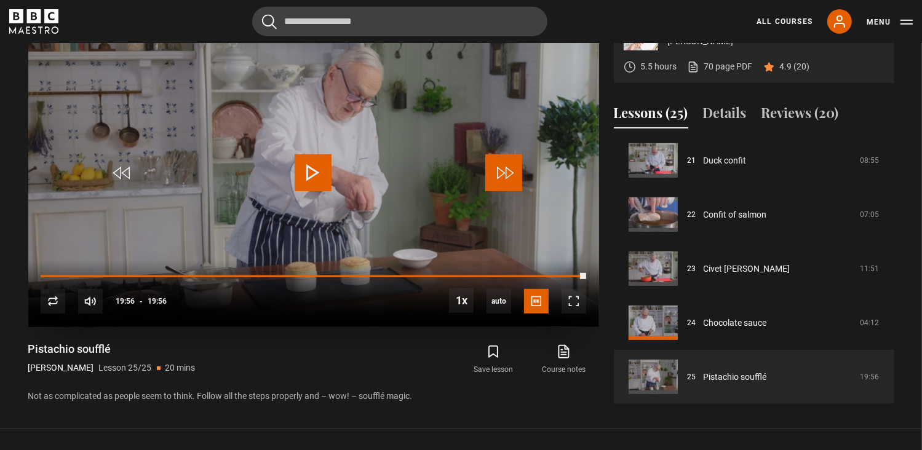
click at [507, 173] on span "Video Player" at bounding box center [503, 172] width 37 height 37
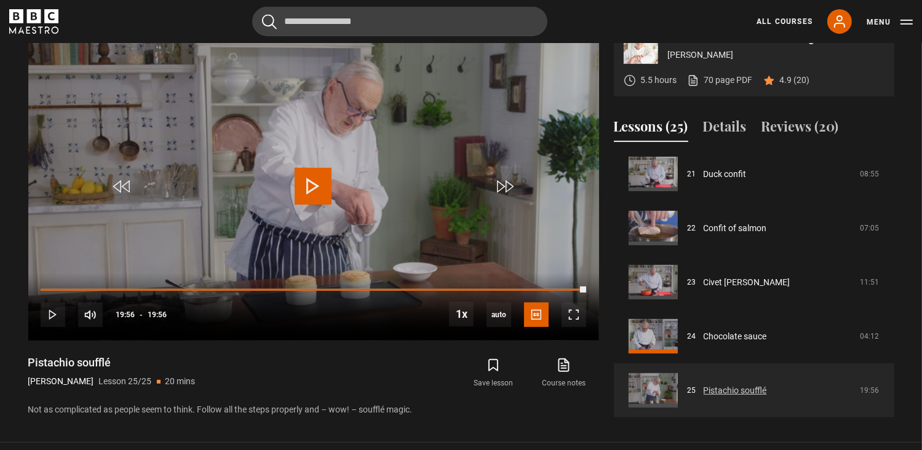
scroll to position [523, 0]
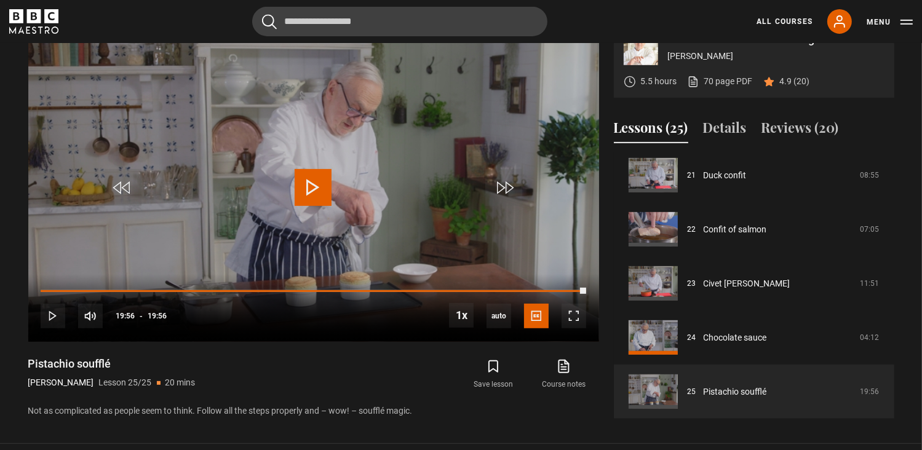
click at [37, 24] on icon "BBC Maestro" at bounding box center [33, 21] width 49 height 25
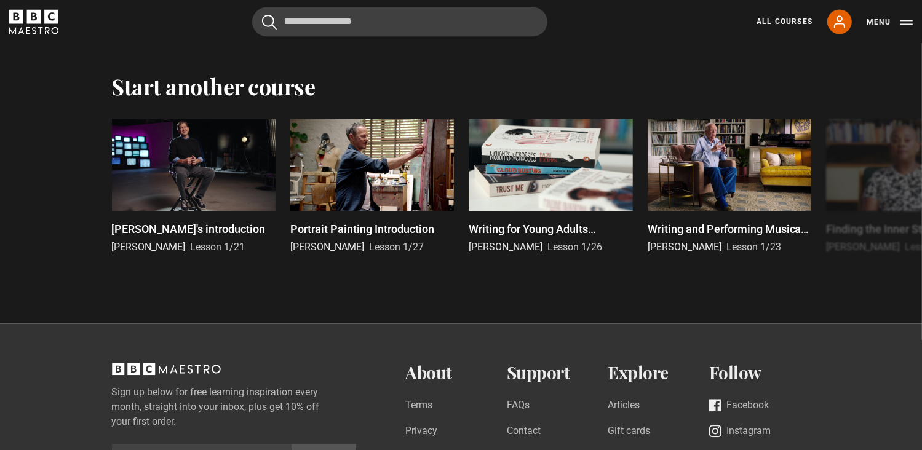
scroll to position [2630, 0]
click at [893, 204] on button "Next" at bounding box center [884, 188] width 31 height 31
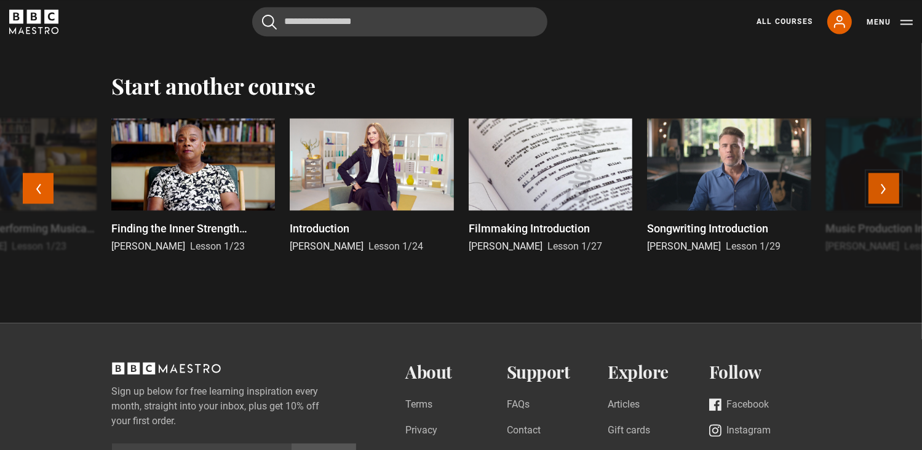
click at [893, 204] on button "Next" at bounding box center [884, 188] width 31 height 31
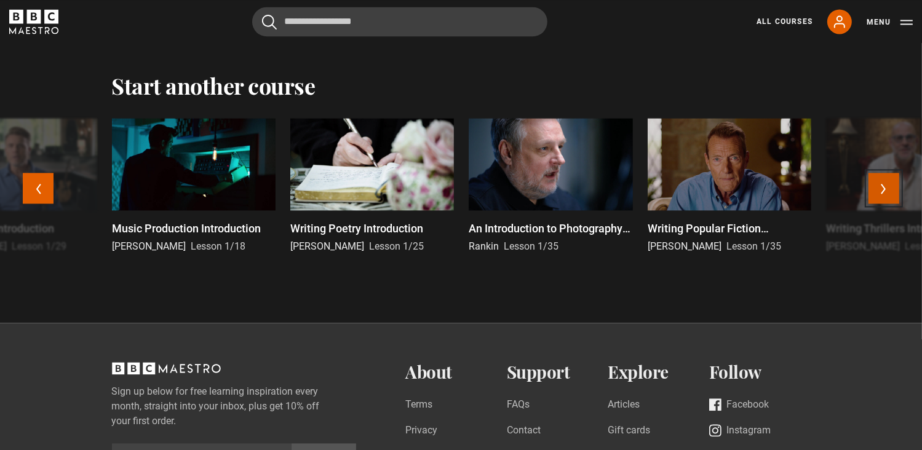
click at [893, 204] on button "Next" at bounding box center [884, 188] width 31 height 31
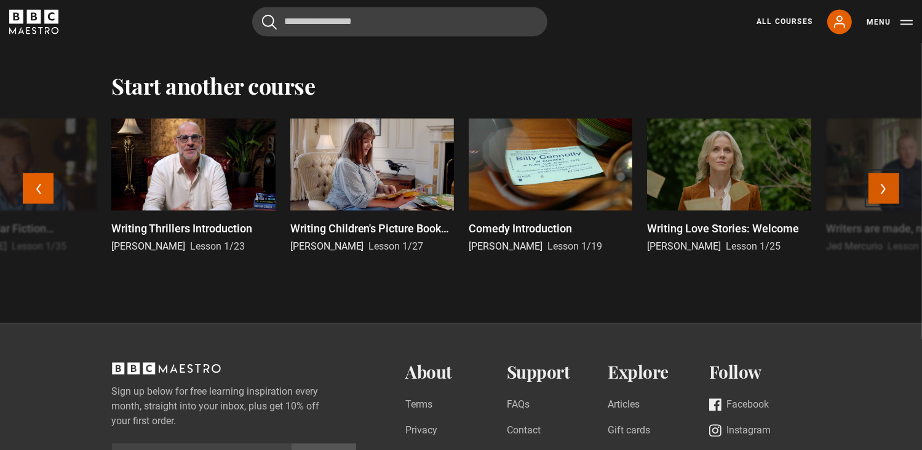
click at [893, 204] on button "Next" at bounding box center [884, 188] width 31 height 31
